Goal: Transaction & Acquisition: Purchase product/service

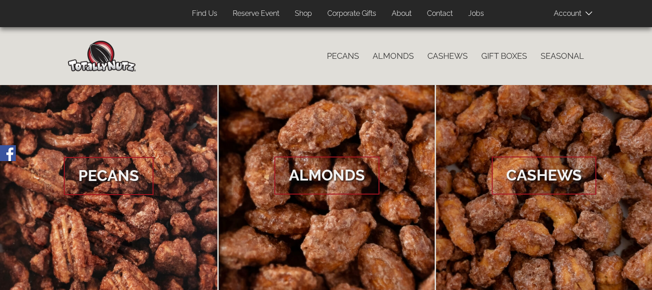
scroll to position [1, 0]
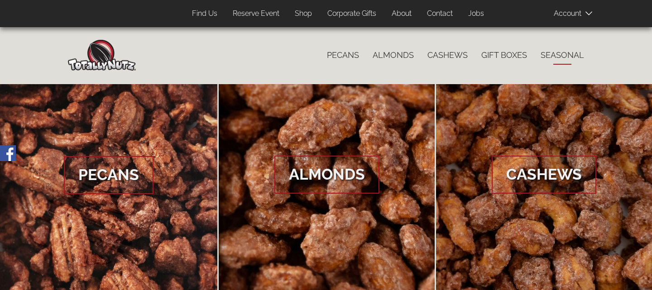
click at [572, 49] on link "Seasonal" at bounding box center [562, 55] width 57 height 19
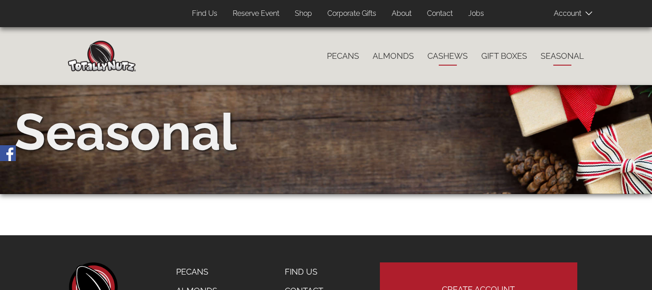
click at [438, 54] on link "Cashews" at bounding box center [447, 56] width 54 height 19
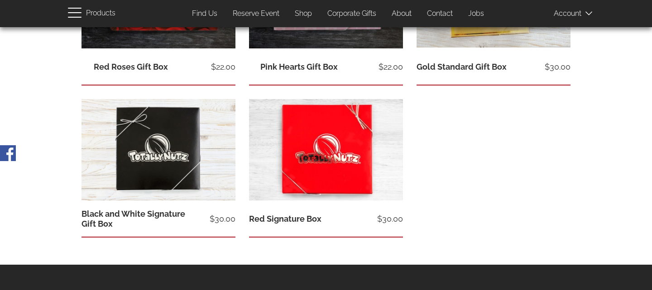
scroll to position [422, 0]
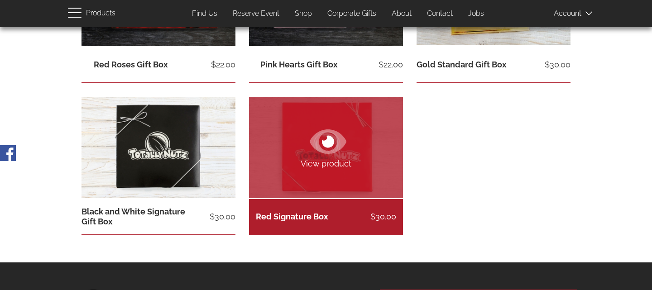
click at [301, 216] on link "Red Signature Box" at bounding box center [292, 217] width 72 height 10
click at [329, 172] on link "View product" at bounding box center [326, 147] width 154 height 101
click at [330, 166] on span "View product" at bounding box center [326, 164] width 154 height 12
click at [332, 164] on span "View product" at bounding box center [326, 164] width 154 height 12
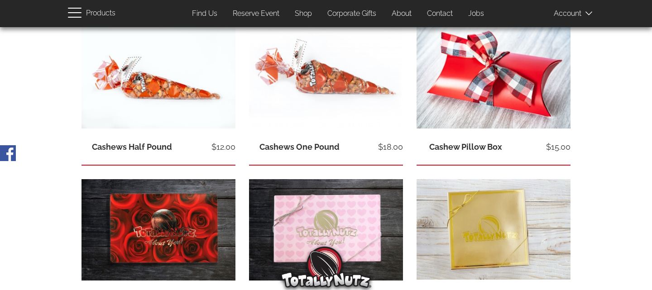
scroll to position [188, 0]
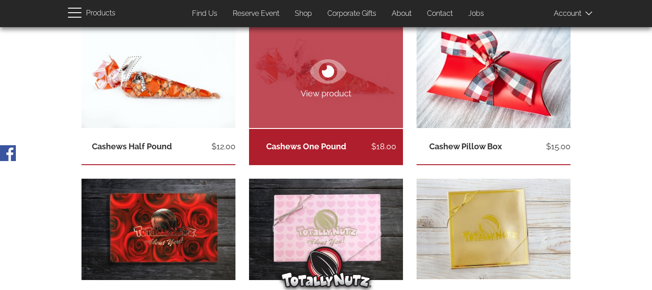
click at [371, 84] on img at bounding box center [326, 77] width 154 height 101
click at [327, 91] on span "View product" at bounding box center [326, 94] width 154 height 12
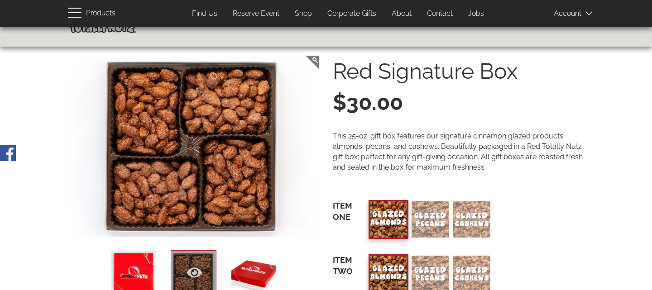
scroll to position [35, 0]
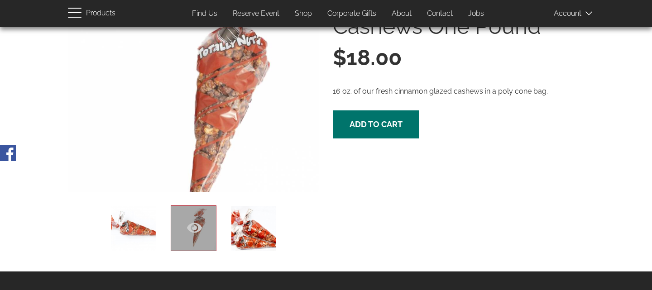
scroll to position [84, 0]
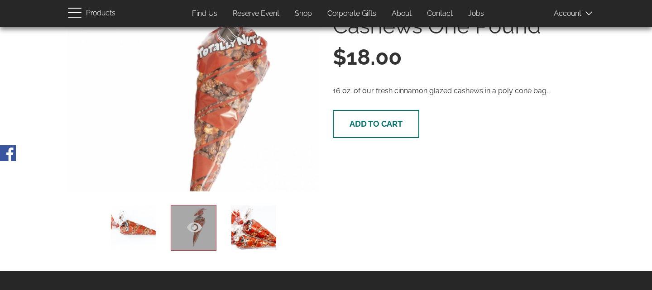
click at [363, 130] on button "Add to cart" at bounding box center [376, 124] width 86 height 28
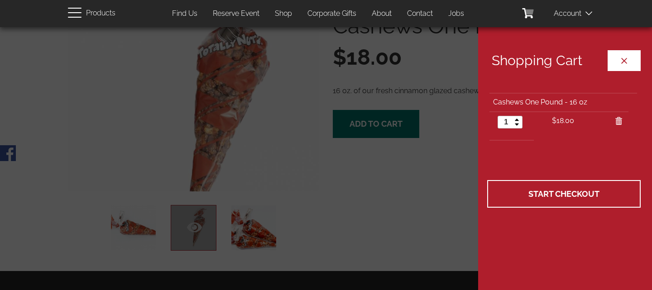
click at [619, 60] on button "Close cart" at bounding box center [623, 60] width 33 height 21
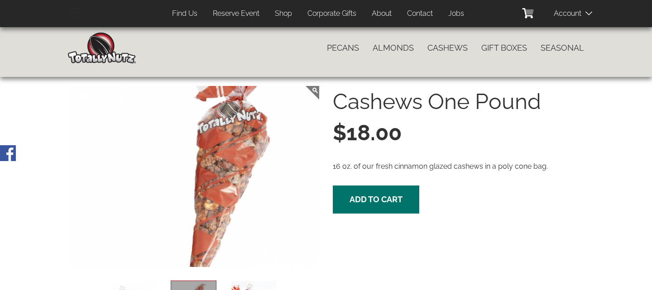
scroll to position [0, 0]
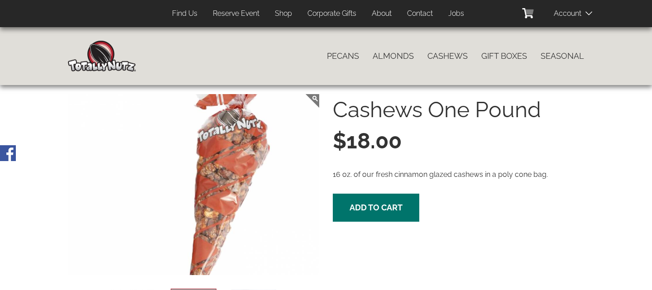
click at [575, 15] on span at bounding box center [575, 13] width 45 height 18
click at [585, 15] on span at bounding box center [575, 13] width 45 height 18
click at [593, 12] on span at bounding box center [575, 13] width 45 height 18
click at [525, 16] on icon at bounding box center [527, 13] width 10 height 10
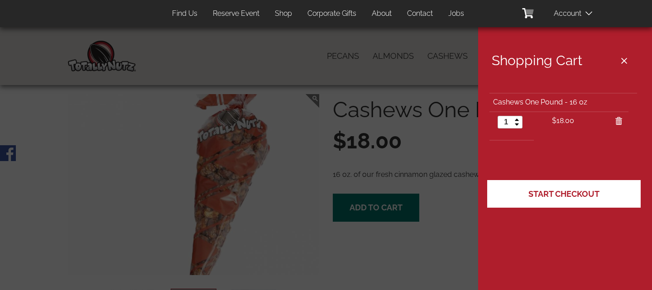
click at [561, 193] on span "Start Checkout" at bounding box center [563, 194] width 71 height 10
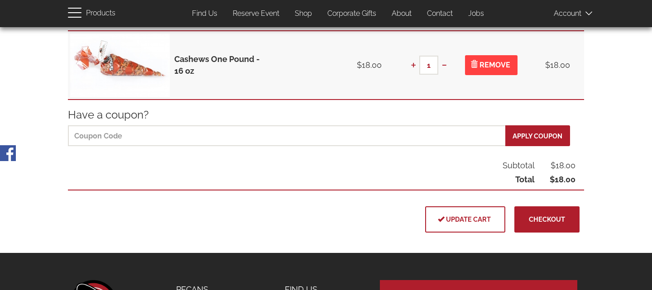
scroll to position [147, 0]
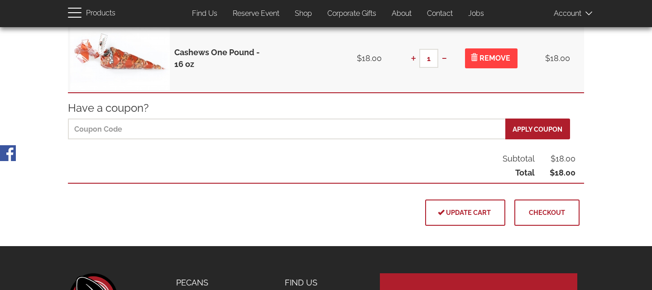
click at [553, 209] on span "Checkout" at bounding box center [547, 213] width 36 height 8
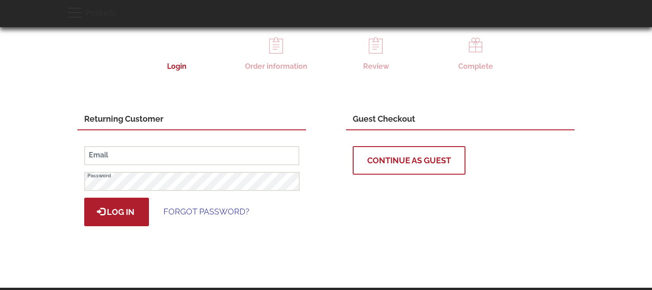
scroll to position [60, 0]
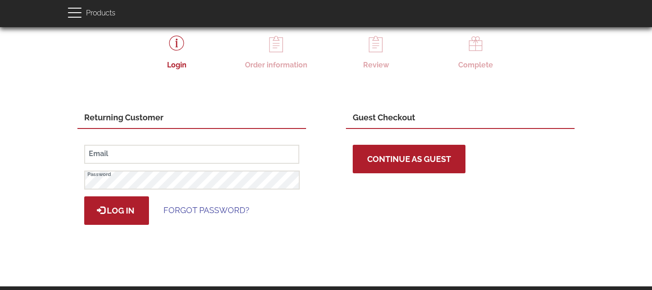
click at [446, 160] on span "Continue as Guest" at bounding box center [409, 159] width 84 height 10
